Goal: Task Accomplishment & Management: Use online tool/utility

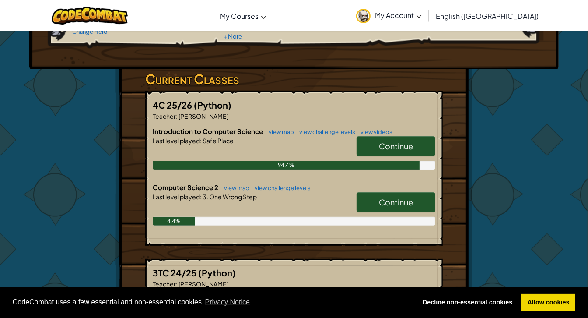
scroll to position [119, 0]
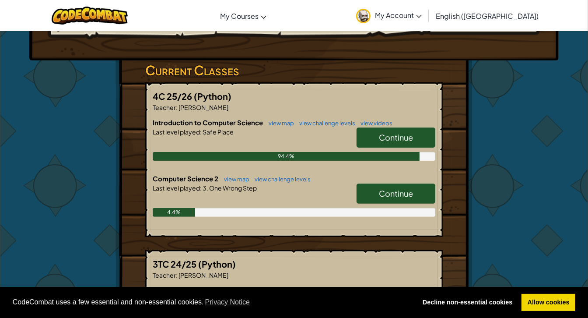
click at [411, 192] on span "Continue" at bounding box center [396, 193] width 34 height 10
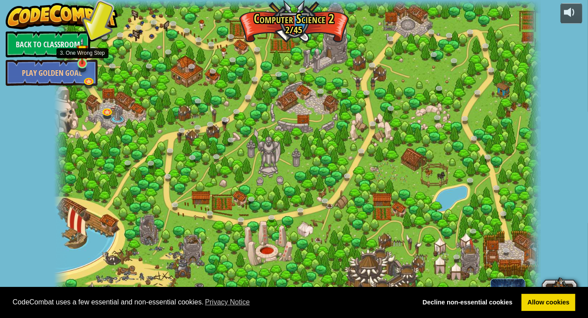
click at [86, 63] on img at bounding box center [82, 51] width 12 height 28
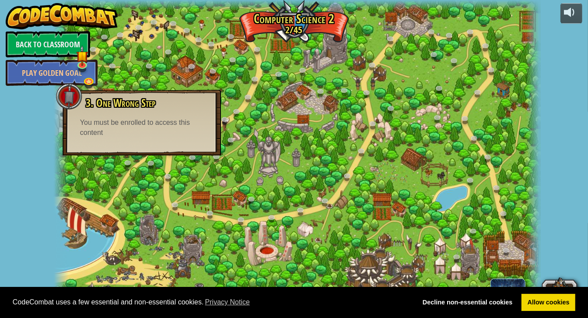
click at [227, 130] on div at bounding box center [297, 159] width 487 height 318
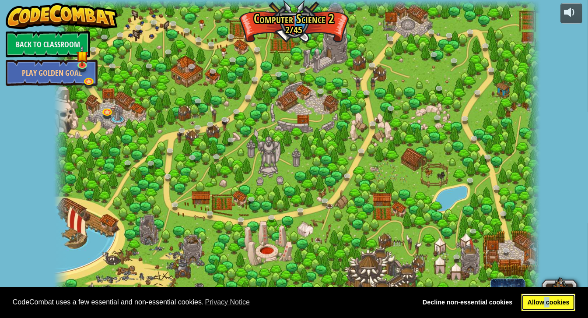
drag, startPoint x: 548, startPoint y: 298, endPoint x: 544, endPoint y: 302, distance: 6.2
click at [544, 302] on link "Allow cookies" at bounding box center [549, 303] width 54 height 18
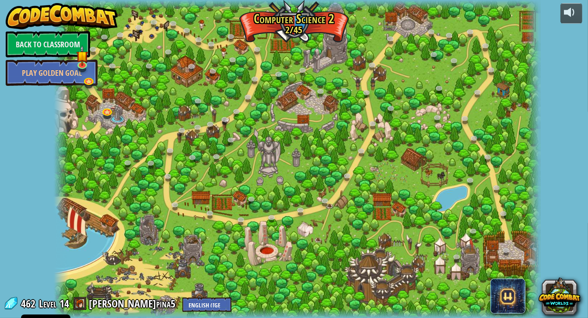
drag, startPoint x: 544, startPoint y: 302, endPoint x: 549, endPoint y: 240, distance: 61.9
click at [549, 240] on div "powered by Back to Classroom Play Golden Goal 8. Picnic Buster (Locked) Protect…" at bounding box center [294, 159] width 588 height 318
click at [83, 65] on link at bounding box center [83, 65] width 18 height 18
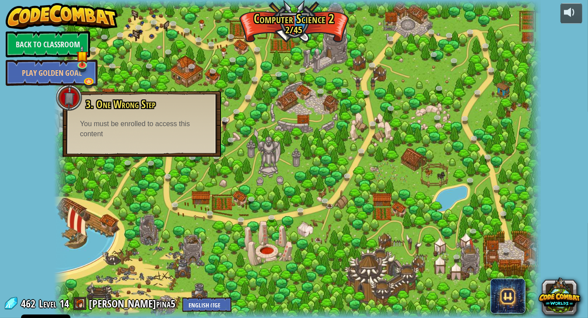
click at [221, 55] on div at bounding box center [297, 159] width 487 height 318
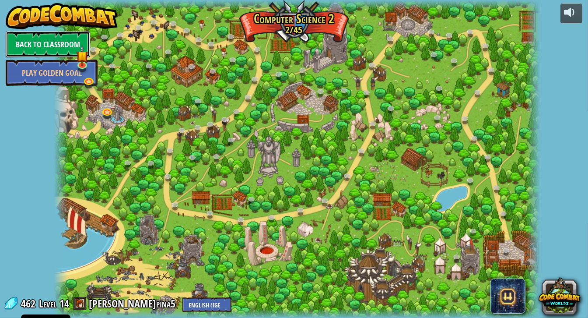
click at [57, 47] on link "Back to Classroom" at bounding box center [48, 44] width 84 height 26
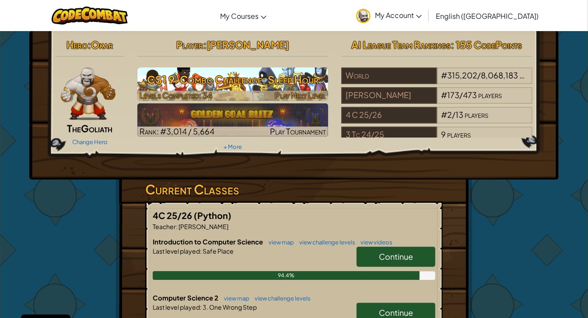
click at [276, 84] on h3 "CS1 9. Combo Challenge: Sleep Hour" at bounding box center [232, 80] width 191 height 20
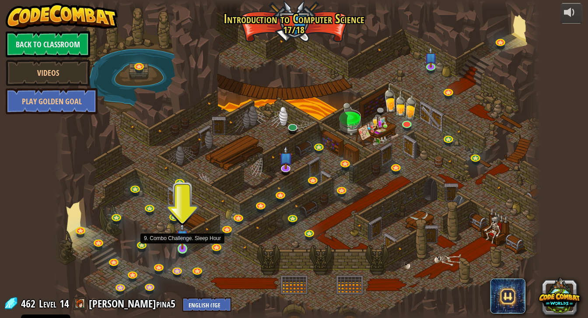
click at [185, 248] on img at bounding box center [182, 236] width 12 height 28
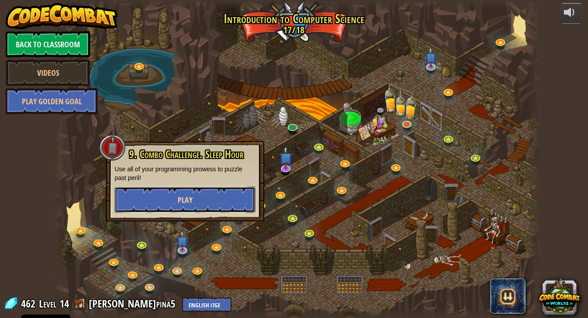
click at [184, 204] on span "Play" at bounding box center [185, 199] width 15 height 11
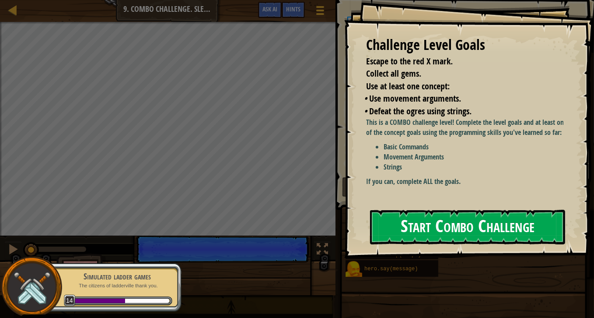
click at [438, 226] on button "Start Combo Challenge" at bounding box center [467, 227] width 195 height 35
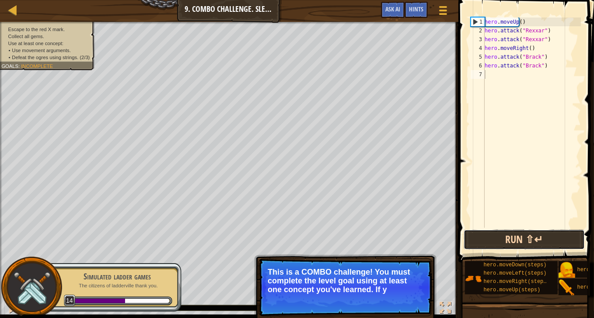
click at [526, 234] on button "Run ⇧↵" at bounding box center [524, 239] width 121 height 20
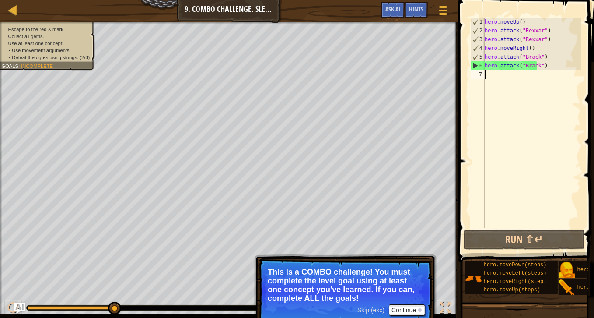
type textarea "h"
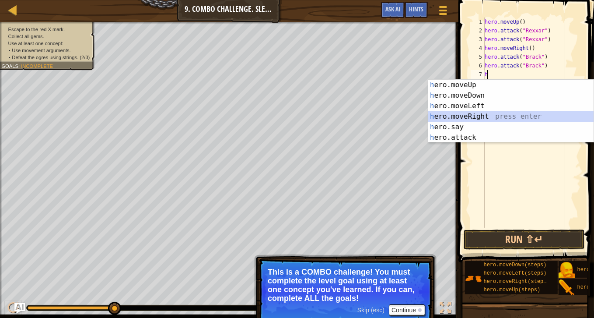
click at [471, 118] on div "h ero.moveUp press enter h ero.moveDown press enter h ero.moveLeft press enter …" at bounding box center [511, 122] width 166 height 84
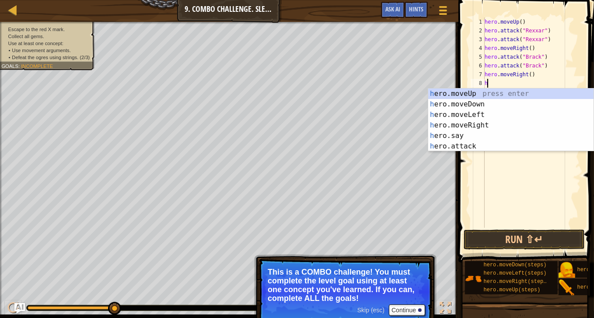
type textarea "h"
click at [481, 105] on div "h ero.moveUp press enter h ero.moveDown press enter h ero.moveLeft press enter …" at bounding box center [511, 130] width 166 height 84
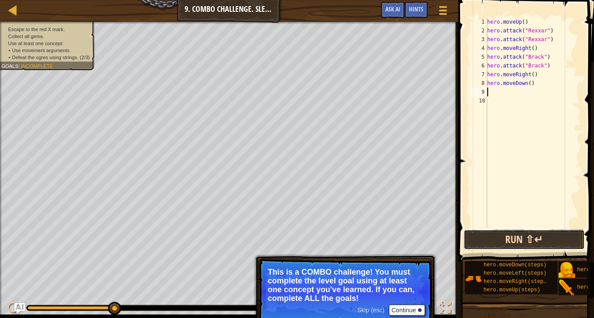
click at [484, 233] on button "Run ⇧↵" at bounding box center [524, 239] width 121 height 20
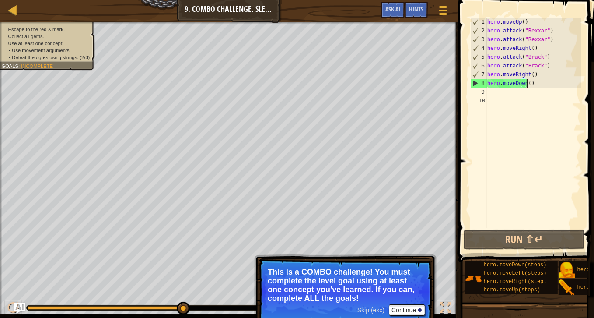
click at [539, 84] on div "hero . moveUp ( ) hero . attack ( "Rexxar" ) hero . attack ( "Rexxar" ) hero . …" at bounding box center [533, 132] width 95 height 228
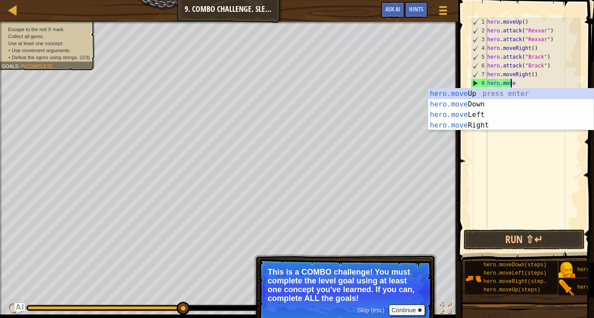
type textarea "h"
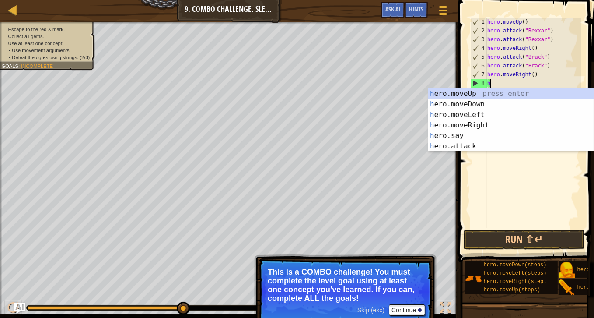
type textarea "hero.moveRight()"
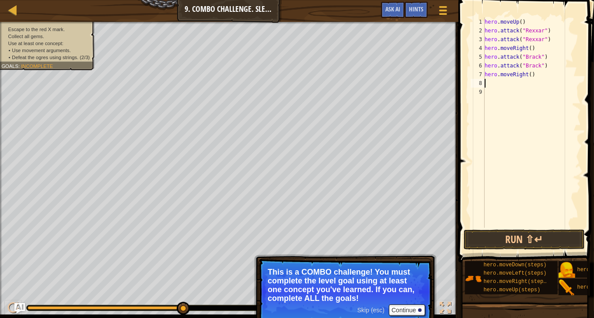
click at [488, 79] on div "hero . moveUp ( ) hero . attack ( "Rexxar" ) hero . attack ( "Rexxar" ) hero . …" at bounding box center [532, 132] width 98 height 228
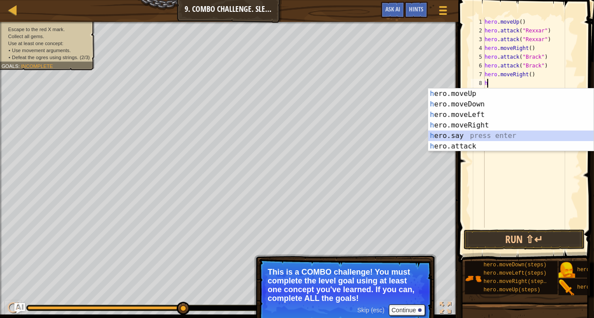
click at [473, 132] on div "h ero.moveUp press enter h ero.moveDown press enter h ero.moveLeft press enter …" at bounding box center [511, 130] width 166 height 84
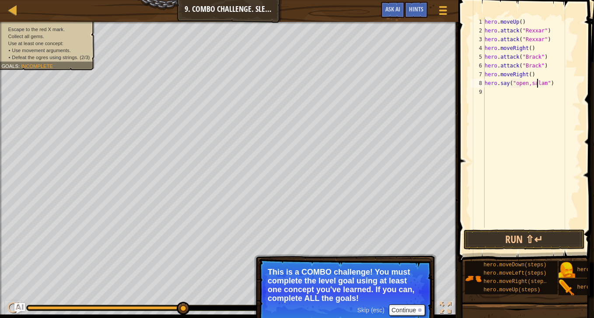
scroll to position [4, 4]
click at [563, 236] on button "Run ⇧↵" at bounding box center [524, 239] width 121 height 20
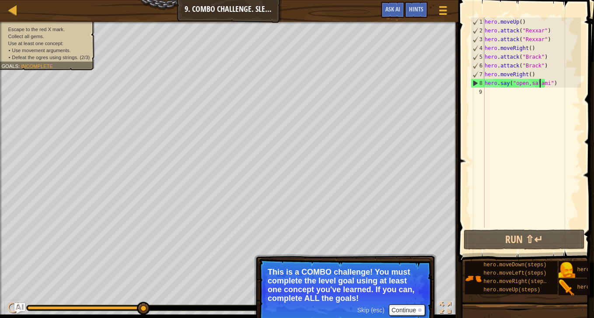
click at [557, 87] on div "hero . moveUp ( ) hero . attack ( "Rexxar" ) hero . attack ( "Rexxar" ) hero . …" at bounding box center [532, 132] width 98 height 228
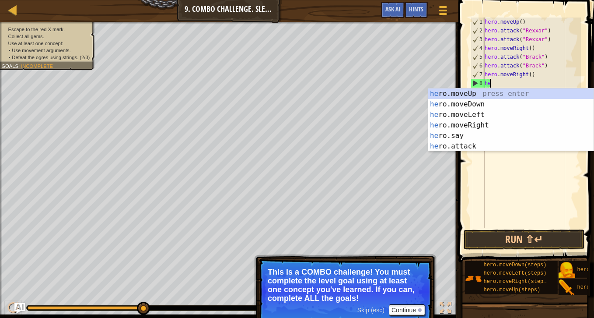
scroll to position [4, 0]
type textarea "h"
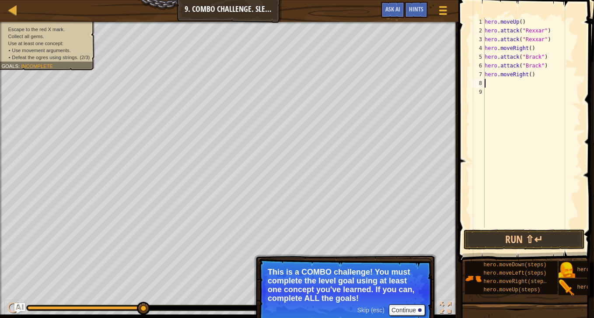
click at [557, 87] on div "hero . moveUp ( ) hero . attack ( "Rexxar" ) hero . attack ( "Rexxar" ) hero . …" at bounding box center [532, 132] width 98 height 228
click at [443, 8] on div at bounding box center [444, 10] width 12 height 13
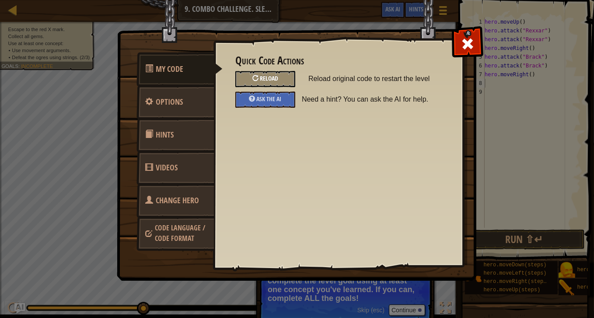
click at [270, 73] on div "Reload" at bounding box center [265, 79] width 60 height 16
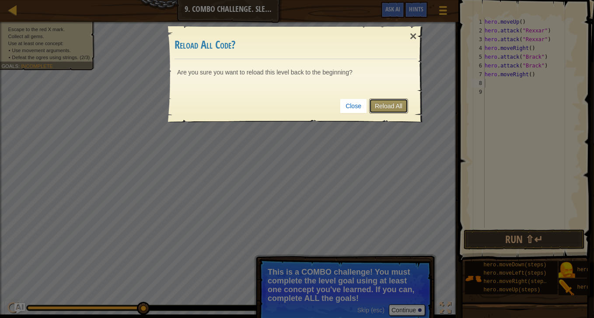
click at [391, 106] on link "Reload All" at bounding box center [388, 105] width 39 height 15
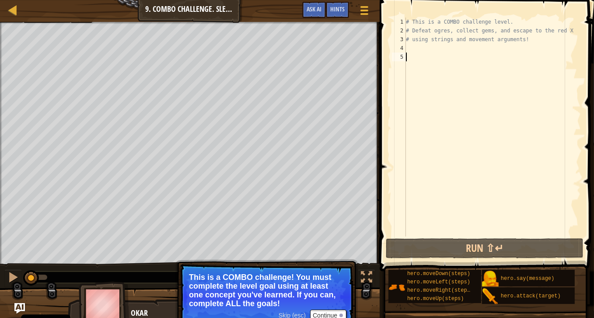
type textarea "h"
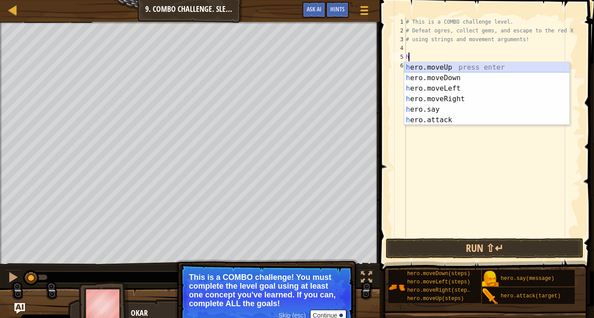
click at [444, 69] on div "h ero.moveUp press enter h ero.moveDown press enter h ero.moveLeft press enter …" at bounding box center [487, 104] width 166 height 84
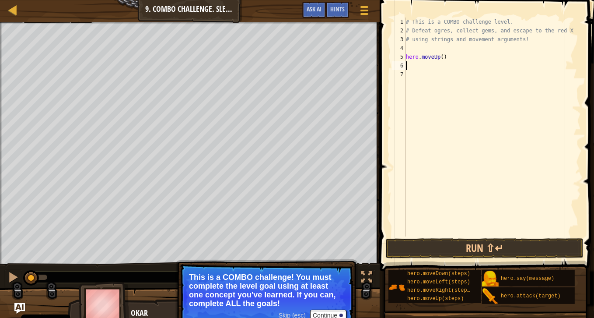
click at [443, 53] on div "# This is a COMBO challenge level. # Defeat [PERSON_NAME], collect gems, and es…" at bounding box center [492, 136] width 177 height 236
type textarea "hero.moveUp()"
drag, startPoint x: 511, startPoint y: 40, endPoint x: 529, endPoint y: 41, distance: 18.0
click at [529, 41] on div "# This is a COMBO challenge level. # Defeat [PERSON_NAME], collect gems, and es…" at bounding box center [492, 136] width 177 height 236
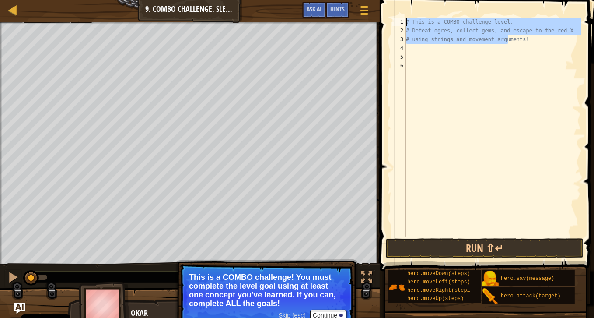
drag, startPoint x: 509, startPoint y: 38, endPoint x: 407, endPoint y: 9, distance: 106.5
click at [407, 9] on div "# using strings and movement arguments! 1 2 3 4 5 6 # This is a COMBO challenge…" at bounding box center [485, 152] width 217 height 297
type textarea "# This is a COMBO challenge level. # Defeat ogres, collect gems, and escape to …"
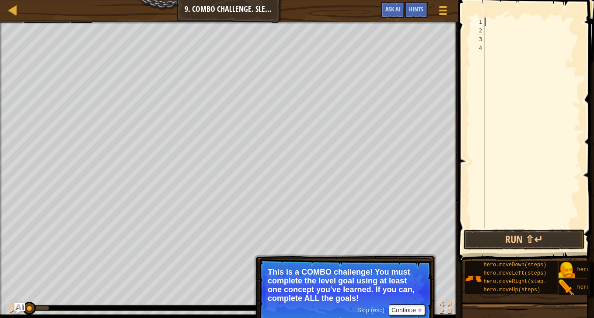
type textarea "h"
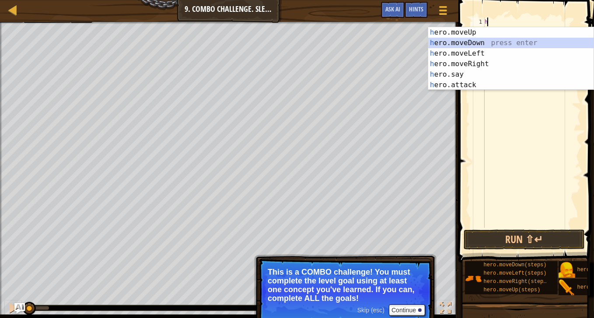
click at [478, 45] on div "h ero.moveUp press enter h ero.moveDown press enter h ero.moveLeft press enter …" at bounding box center [511, 69] width 166 height 84
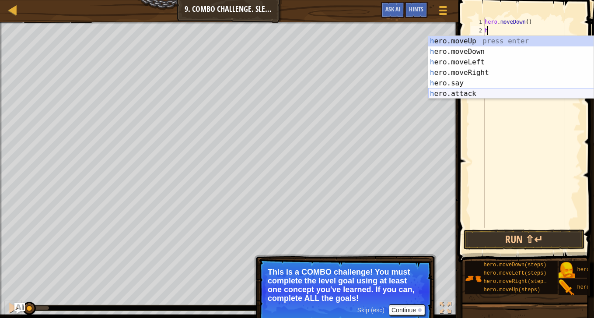
click at [450, 93] on div "h ero.moveUp press enter h ero.moveDown press enter h ero.moveLeft press enter …" at bounding box center [511, 78] width 166 height 84
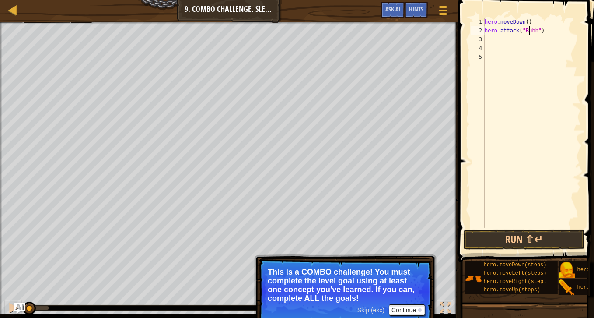
scroll to position [4, 3]
type textarea "hero.attack("Bubble")"
click at [490, 36] on div "hero . moveDown ( ) hero . attack ( "Bubble" )" at bounding box center [532, 132] width 98 height 228
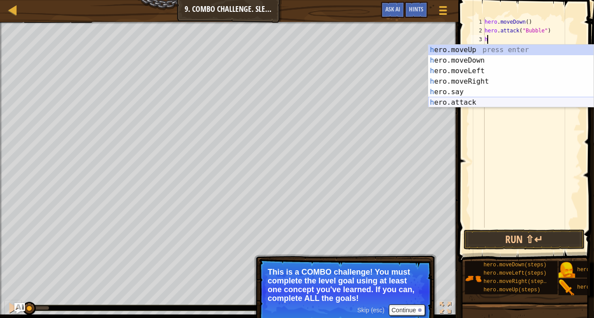
click at [472, 102] on div "h ero.moveUp press enter h ero.moveDown press enter h ero.moveLeft press enter …" at bounding box center [511, 87] width 166 height 84
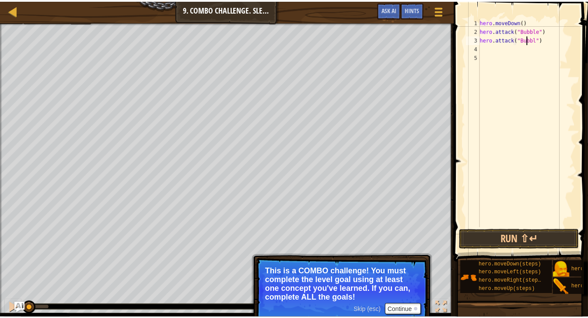
scroll to position [4, 4]
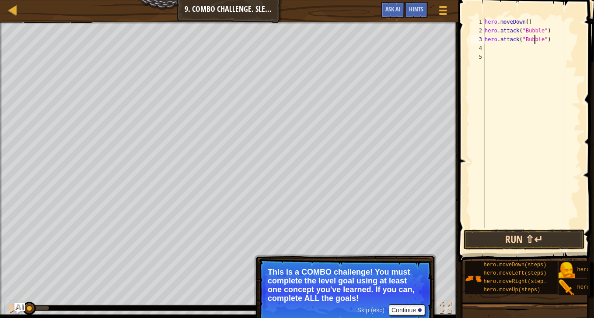
type textarea "hero.attack("Bubble")"
click at [473, 234] on button "Run ⇧↵" at bounding box center [524, 239] width 121 height 20
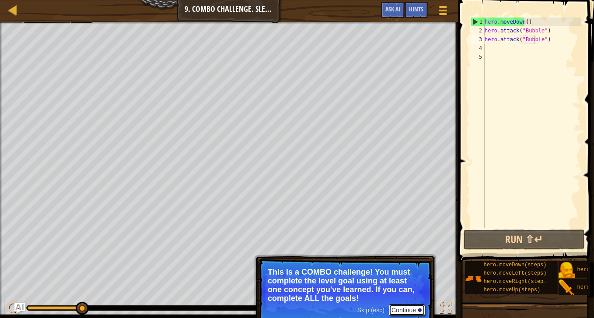
click at [409, 308] on button "Continue" at bounding box center [407, 309] width 36 height 11
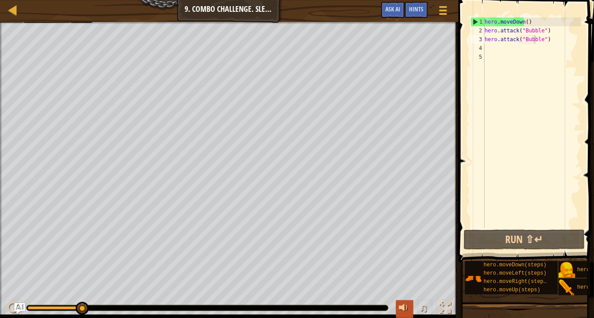
click at [406, 309] on div at bounding box center [404, 307] width 11 height 11
click at [10, 5] on div at bounding box center [13, 10] width 11 height 11
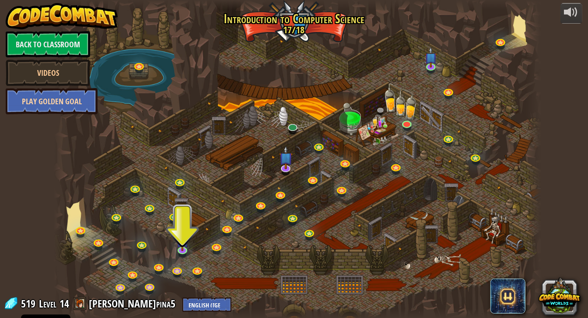
click at [67, 100] on link "Play Golden Goal" at bounding box center [52, 101] width 92 height 26
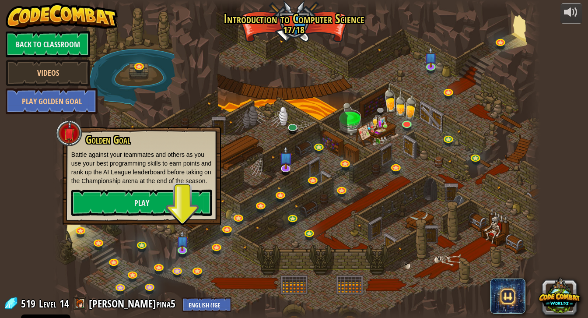
click at [120, 95] on div at bounding box center [297, 159] width 487 height 318
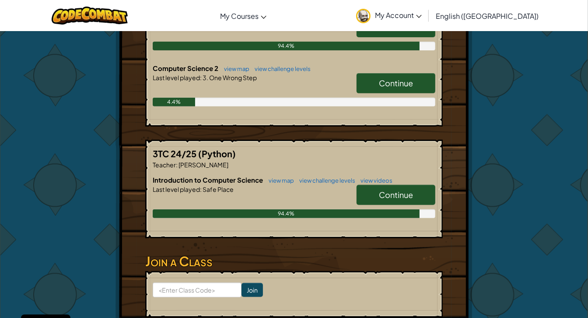
scroll to position [278, 0]
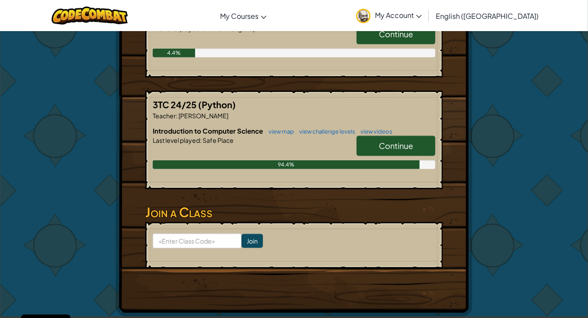
click at [343, 188] on div "Current Classes 4C 25/26 (Python) Teacher : [PERSON_NAME] Introduction to Compu…" at bounding box center [294, 50] width 298 height 299
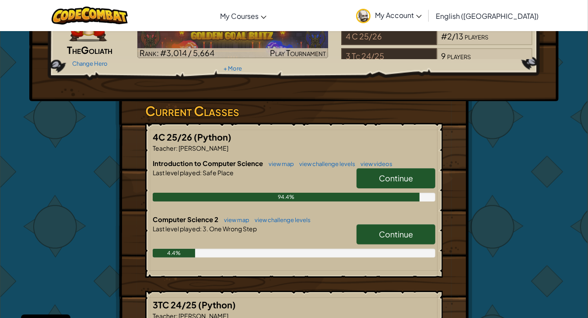
scroll to position [79, 0]
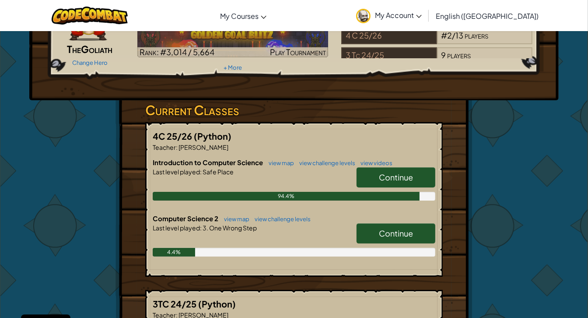
click at [373, 232] on link "Continue" at bounding box center [396, 233] width 79 height 20
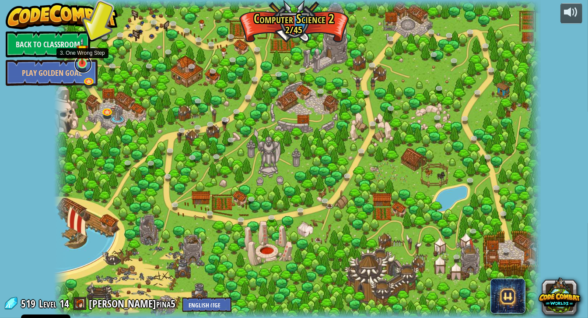
click at [88, 66] on link at bounding box center [83, 65] width 18 height 18
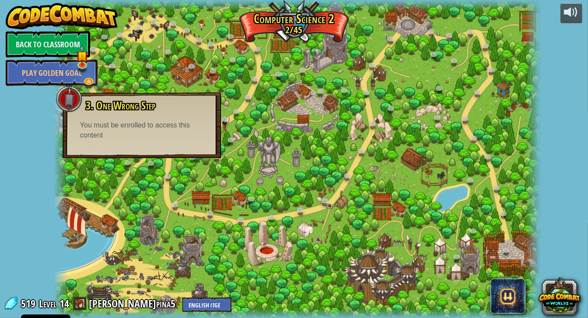
click at [416, 162] on div at bounding box center [297, 159] width 487 height 318
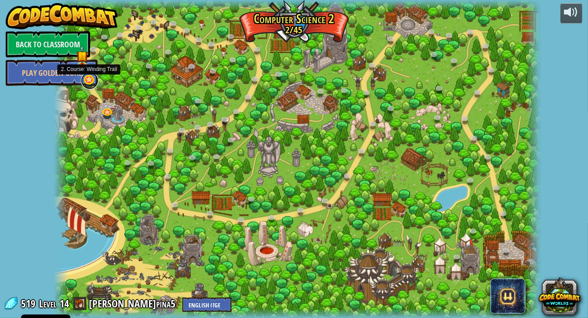
click at [91, 80] on link at bounding box center [90, 81] width 18 height 18
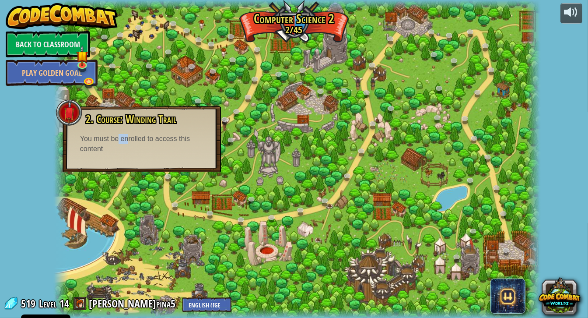
click at [119, 133] on div "2. Course: Winding Trail Stay alive and navigate through the forest! You must b…" at bounding box center [141, 133] width 141 height 41
click at [129, 79] on div at bounding box center [297, 159] width 487 height 318
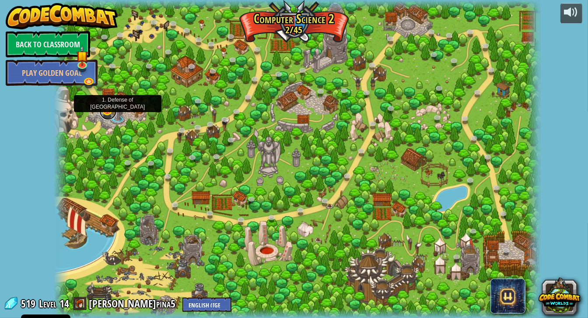
click at [106, 111] on link at bounding box center [108, 111] width 18 height 18
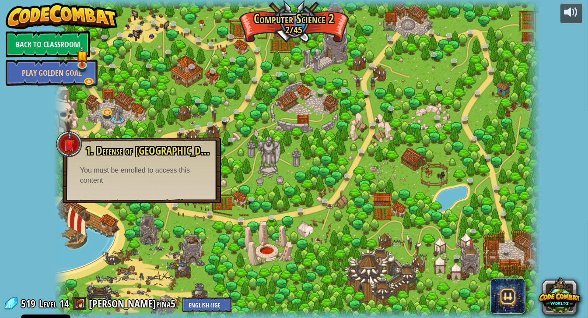
drag, startPoint x: 114, startPoint y: 147, endPoint x: 110, endPoint y: 165, distance: 17.9
click at [112, 154] on span "1. Defense of [GEOGRAPHIC_DATA]" at bounding box center [153, 150] width 134 height 15
drag, startPoint x: 111, startPoint y: 165, endPoint x: 108, endPoint y: 174, distance: 9.7
click at [108, 174] on div "You must be enrolled to access this content" at bounding box center [141, 175] width 123 height 20
drag, startPoint x: 105, startPoint y: 172, endPoint x: 96, endPoint y: 184, distance: 15.3
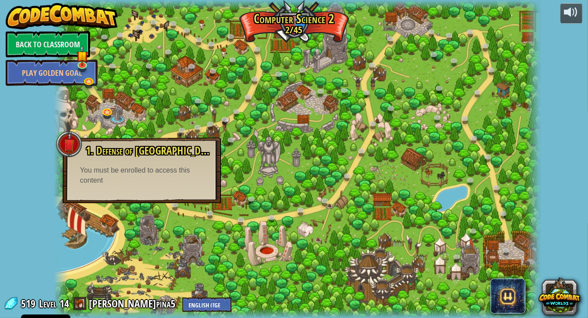
click at [103, 173] on div "You must be enrolled to access this content" at bounding box center [141, 175] width 123 height 20
drag, startPoint x: 96, startPoint y: 184, endPoint x: 130, endPoint y: 175, distance: 35.9
click at [127, 176] on div "You must be enrolled to access this content" at bounding box center [141, 175] width 123 height 20
click at [210, 160] on div "1. Defense of Plainswood Protect the peasant village of [GEOGRAPHIC_DATA] from …" at bounding box center [141, 165] width 141 height 41
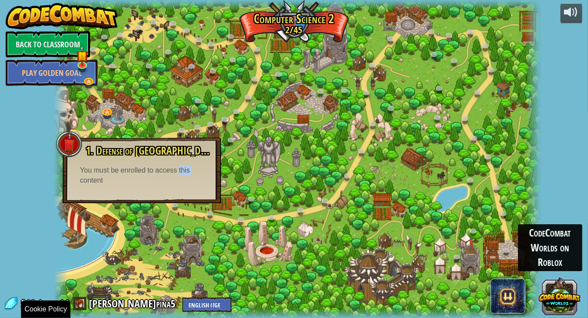
click at [558, 310] on button at bounding box center [560, 295] width 42 height 42
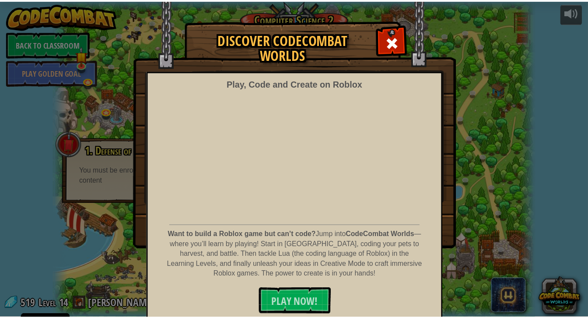
scroll to position [7, 0]
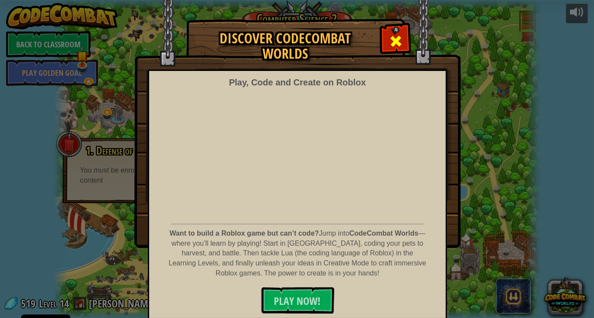
click at [401, 36] on div at bounding box center [396, 40] width 28 height 28
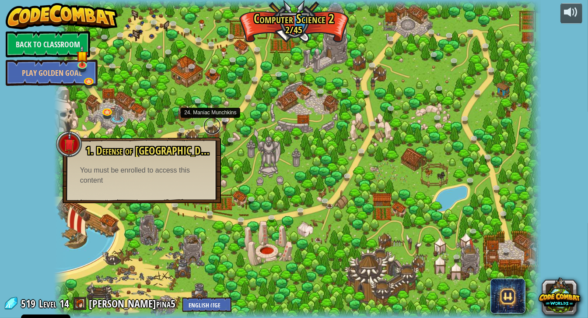
click at [208, 130] on link at bounding box center [213, 126] width 18 height 18
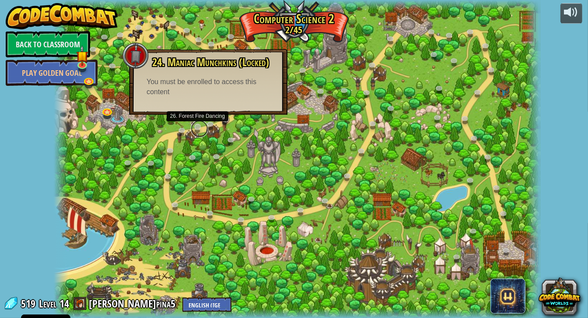
click at [200, 126] on link at bounding box center [200, 129] width 18 height 18
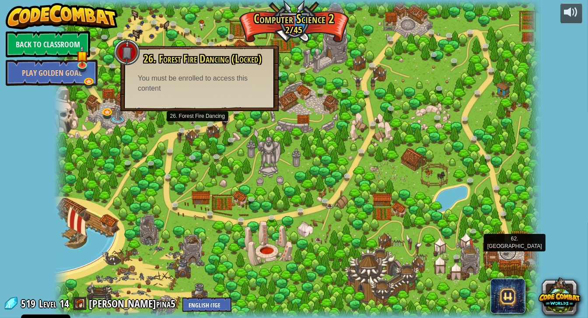
click at [511, 249] on link at bounding box center [508, 252] width 18 height 18
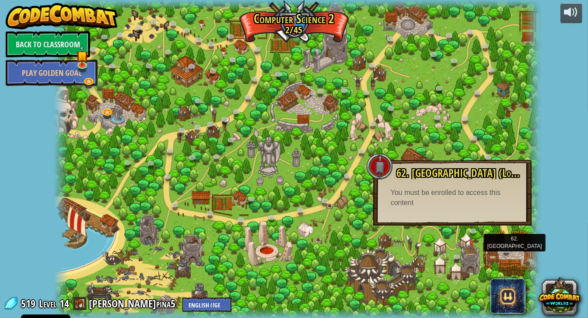
click at [455, 234] on div at bounding box center [297, 159] width 487 height 318
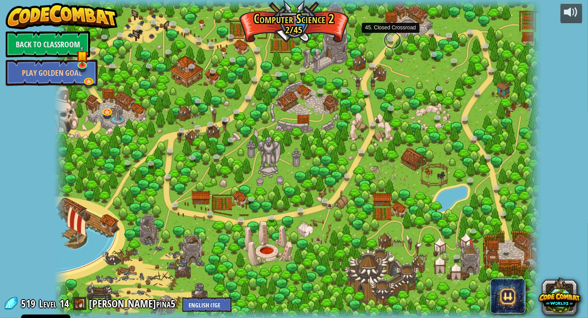
click at [388, 40] on link at bounding box center [393, 41] width 18 height 18
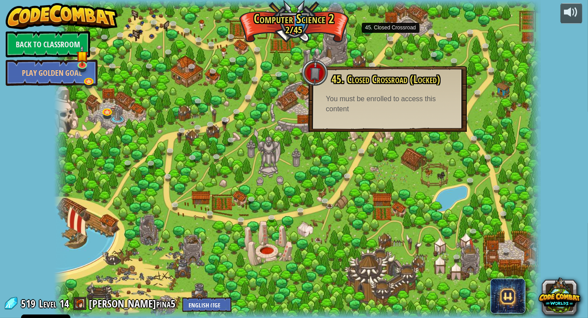
click at [460, 47] on div at bounding box center [297, 159] width 487 height 318
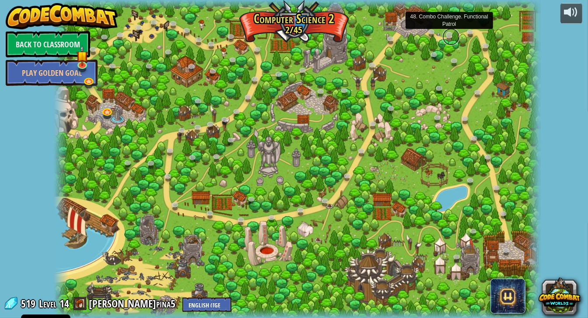
click at [447, 31] on link at bounding box center [451, 37] width 18 height 18
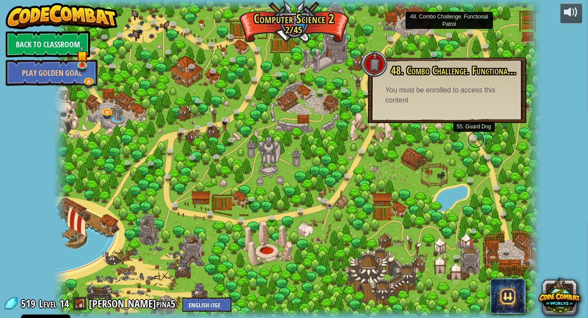
click at [477, 141] on link at bounding box center [476, 140] width 18 height 18
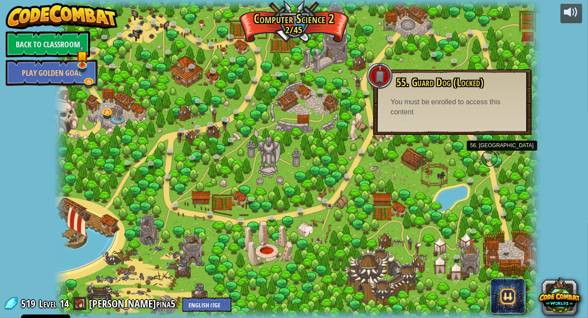
click at [494, 158] on link at bounding box center [490, 159] width 18 height 18
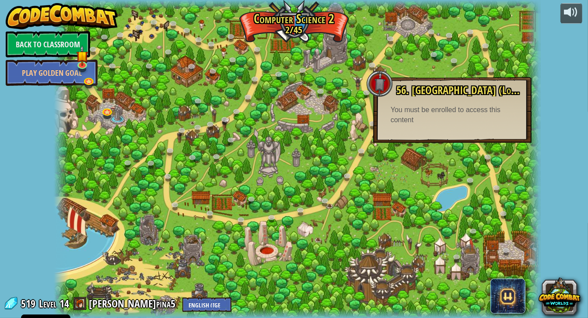
click at [499, 201] on div at bounding box center [297, 159] width 487 height 318
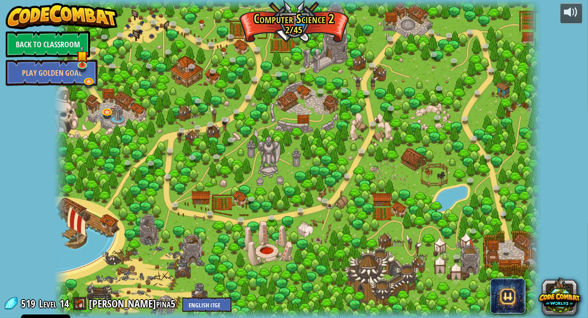
drag, startPoint x: 498, startPoint y: 206, endPoint x: 497, endPoint y: 210, distance: 4.6
click at [497, 210] on div at bounding box center [297, 159] width 487 height 318
click at [496, 211] on div at bounding box center [297, 159] width 487 height 318
drag, startPoint x: 452, startPoint y: 160, endPoint x: 430, endPoint y: 162, distance: 22.0
click at [441, 157] on div at bounding box center [297, 159] width 487 height 318
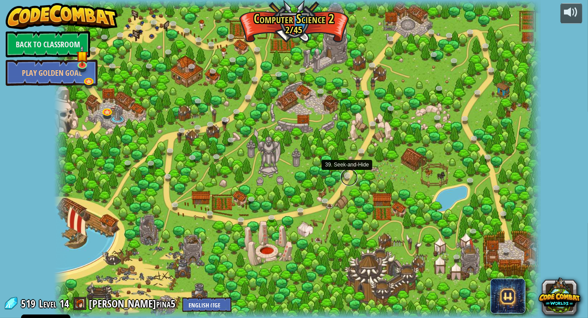
click at [342, 176] on link at bounding box center [350, 178] width 18 height 18
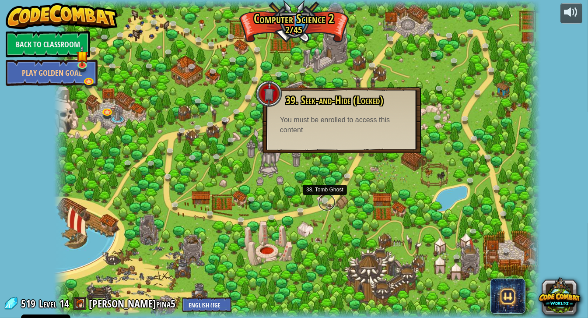
click at [322, 198] on link at bounding box center [327, 202] width 18 height 18
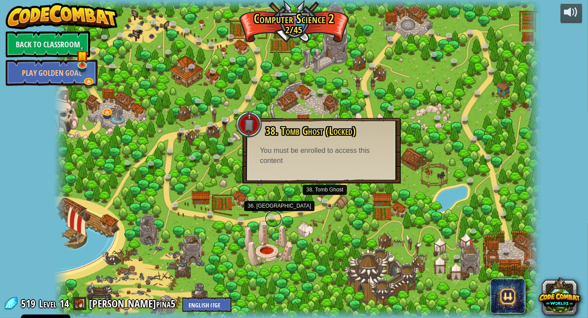
click at [277, 214] on link at bounding box center [274, 219] width 18 height 18
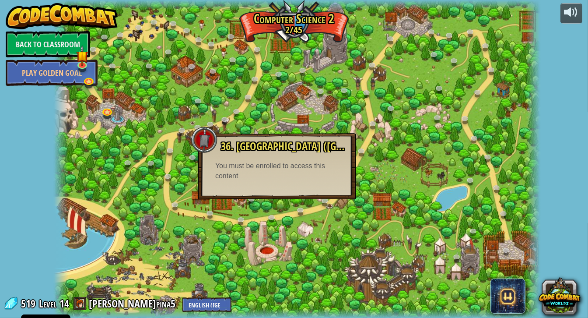
click at [291, 208] on div at bounding box center [297, 159] width 487 height 318
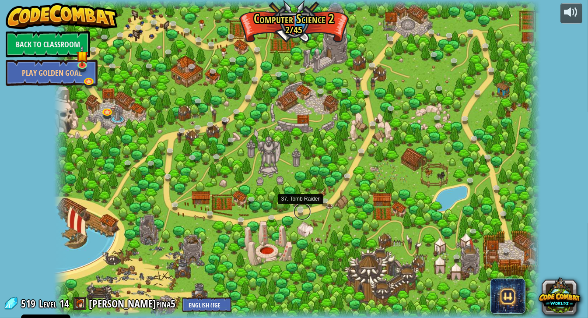
click at [295, 207] on link at bounding box center [303, 212] width 18 height 18
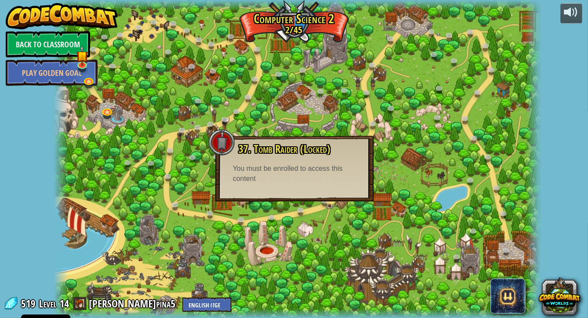
click at [199, 209] on div at bounding box center [297, 159] width 487 height 318
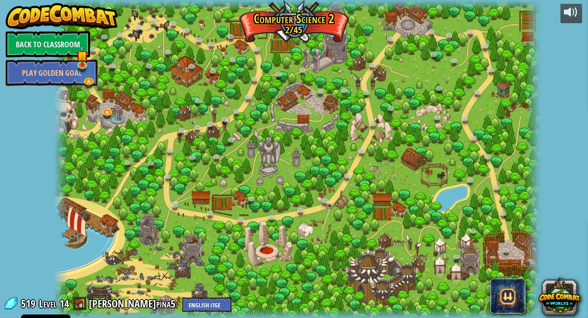
drag, startPoint x: 196, startPoint y: 207, endPoint x: 171, endPoint y: 208, distance: 25.0
click at [172, 208] on div "8. Picnic Buster (Locked) Protect the picnickers from patrolling ogres. 9. If-s…" at bounding box center [297, 159] width 487 height 318
drag, startPoint x: 178, startPoint y: 193, endPoint x: 179, endPoint y: 178, distance: 15.3
click at [178, 191] on div at bounding box center [297, 159] width 487 height 318
drag, startPoint x: 179, startPoint y: 175, endPoint x: 177, endPoint y: 158, distance: 17.6
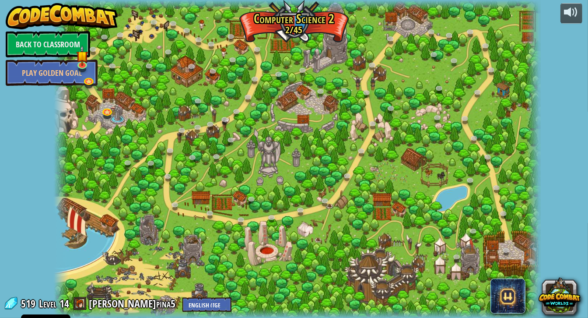
click at [179, 174] on div at bounding box center [297, 159] width 487 height 318
click at [19, 308] on div "519 Level 14 j.pina5 English ([GEOGRAPHIC_DATA]) English ([GEOGRAPHIC_DATA]) 简体…" at bounding box center [118, 303] width 228 height 15
click at [81, 67] on link at bounding box center [83, 65] width 18 height 18
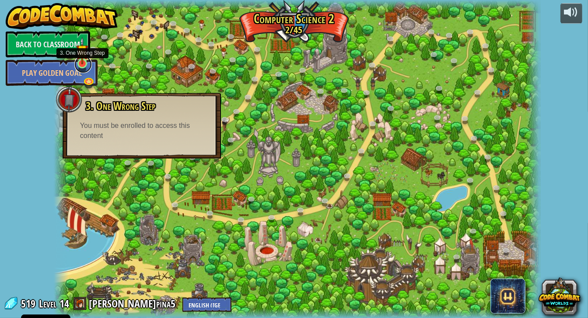
click at [81, 67] on link at bounding box center [83, 65] width 18 height 18
click at [223, 41] on div at bounding box center [297, 159] width 487 height 318
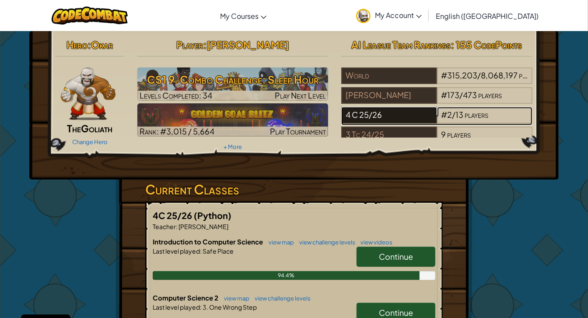
click at [395, 112] on div "4 C 25/26" at bounding box center [388, 115] width 95 height 17
